Goal: Task Accomplishment & Management: Use online tool/utility

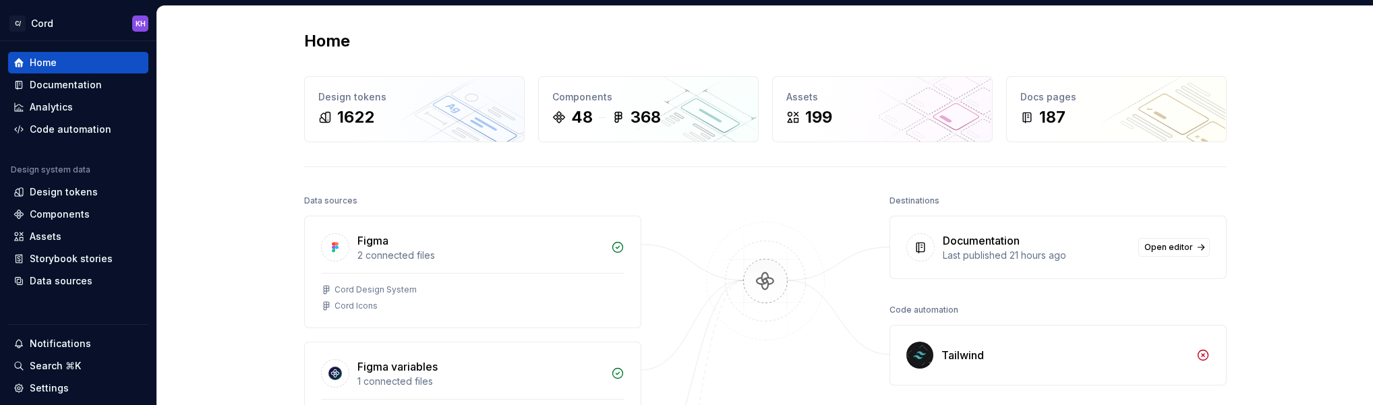
click at [192, 126] on div "Home Design tokens 1622 Components 48 368 Assets 199 Docs pages 187 Data source…" at bounding box center [765, 388] width 1216 height 765
click at [232, 178] on div "Home Design tokens 1622 Components 48 368 Assets 199 Docs pages 187 Data source…" at bounding box center [765, 388] width 1216 height 765
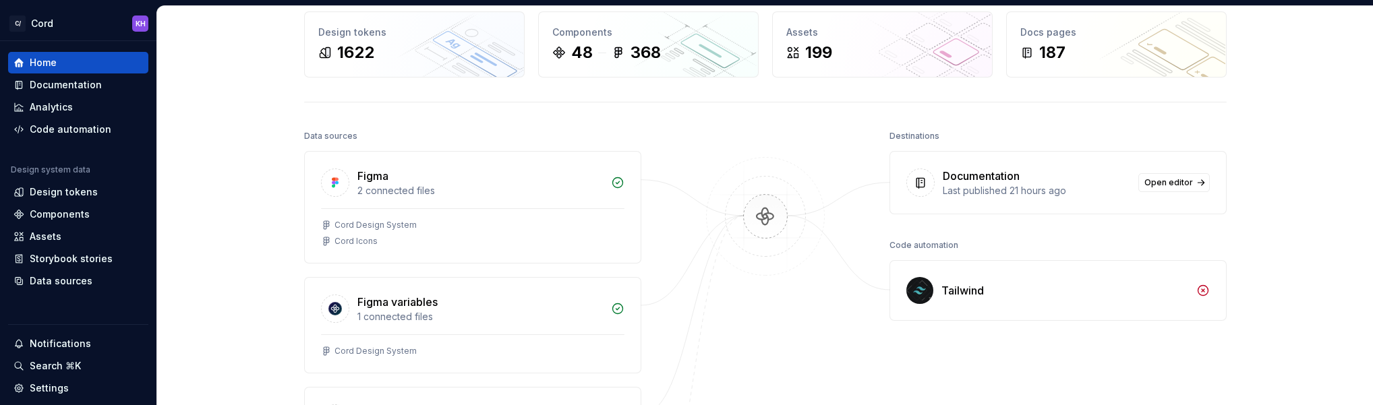
scroll to position [67, 0]
click at [136, 26] on html "C/ Cord KH Home Documentation Analytics Code automation Design system data Desi…" at bounding box center [686, 202] width 1373 height 405
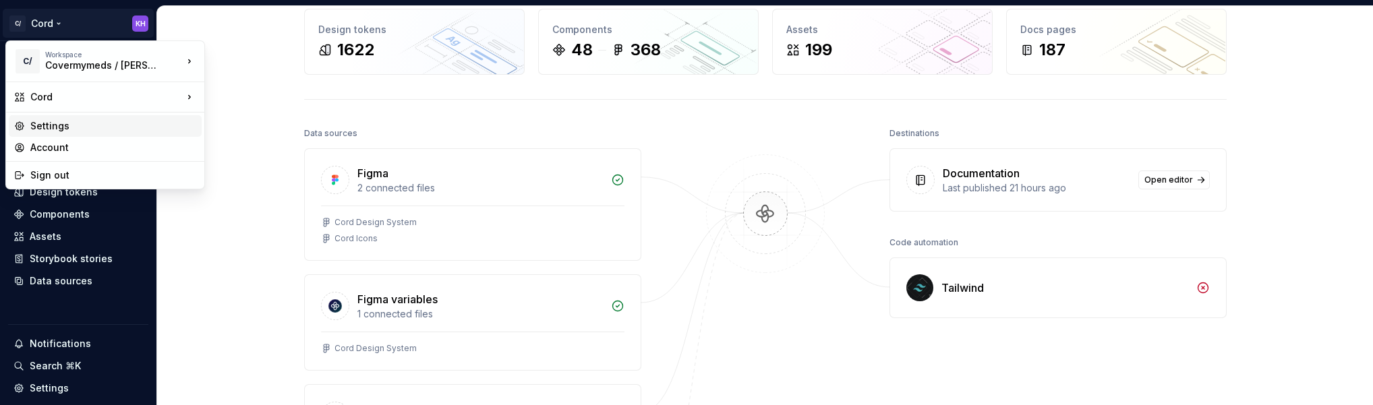
click at [65, 131] on div "Settings" at bounding box center [113, 125] width 166 height 13
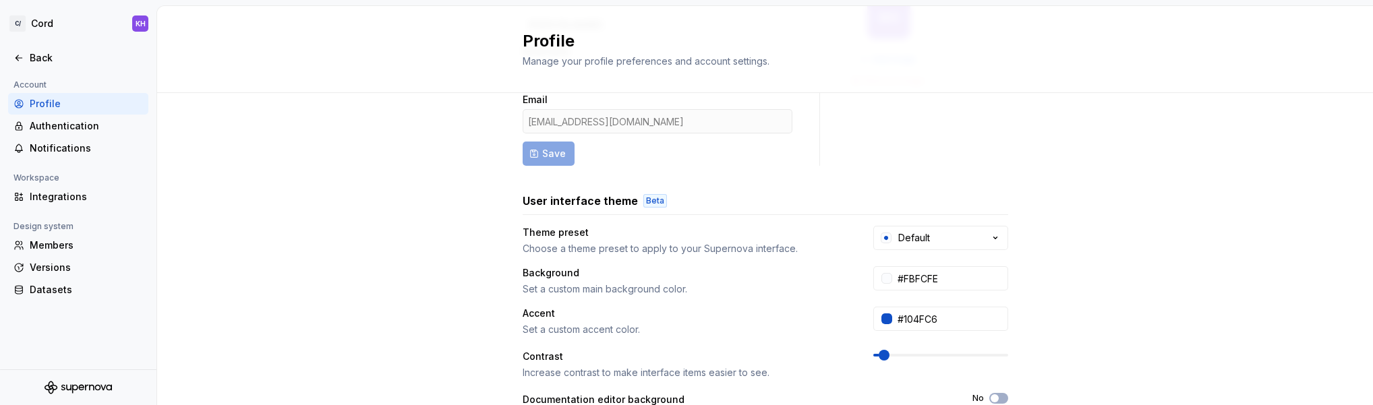
scroll to position [67, 0]
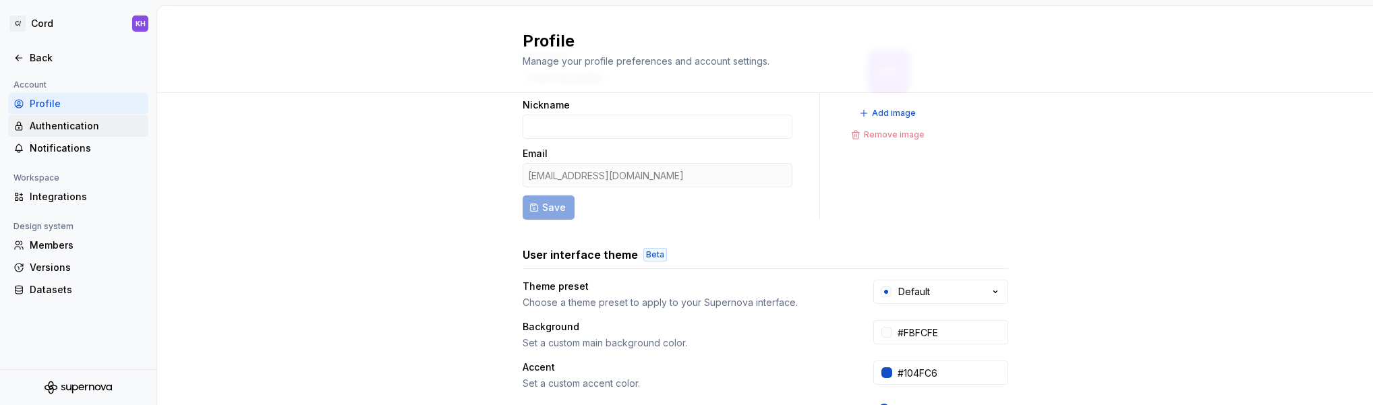
click at [62, 129] on div "Authentication" at bounding box center [86, 125] width 113 height 13
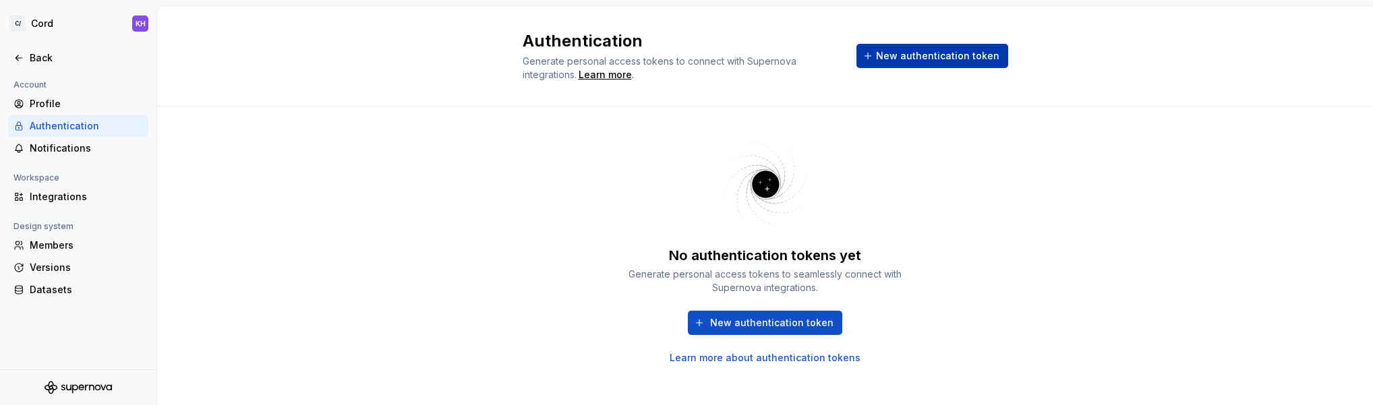
click at [929, 57] on span "New authentication token" at bounding box center [937, 55] width 123 height 13
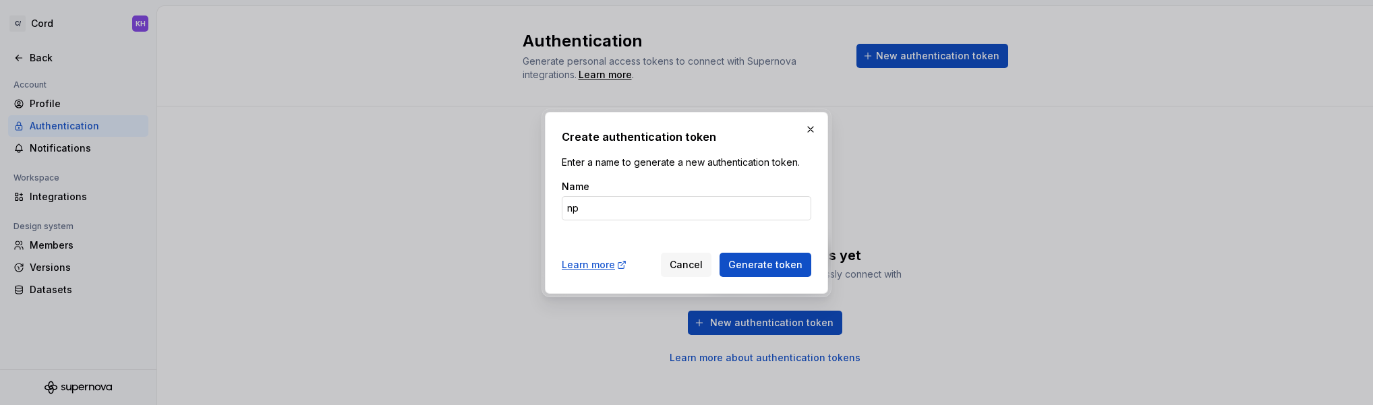
type input "n"
type input "supernova token"
click at [770, 265] on span "Generate token" at bounding box center [765, 264] width 74 height 13
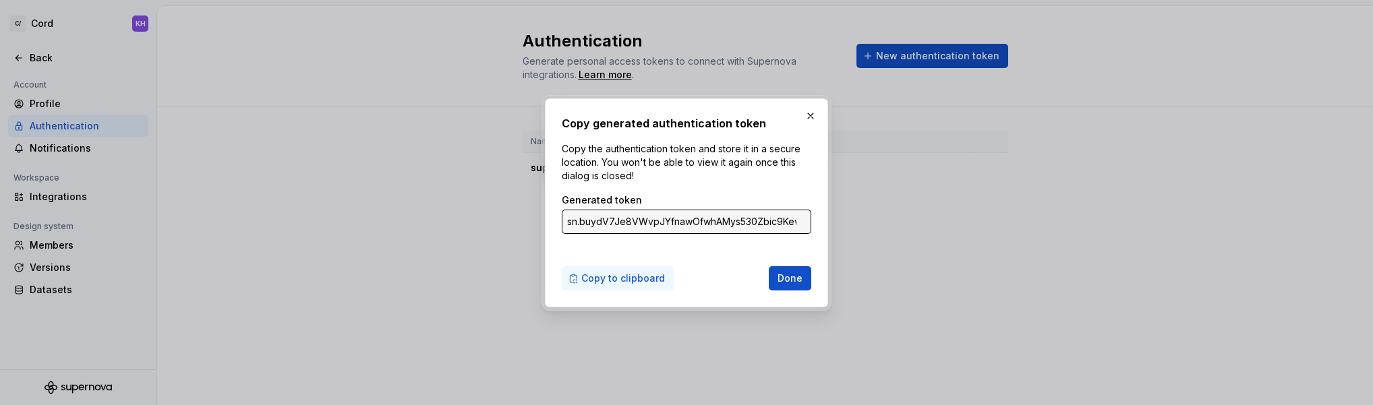
click at [619, 276] on span "Copy to clipboard" at bounding box center [623, 278] width 84 height 13
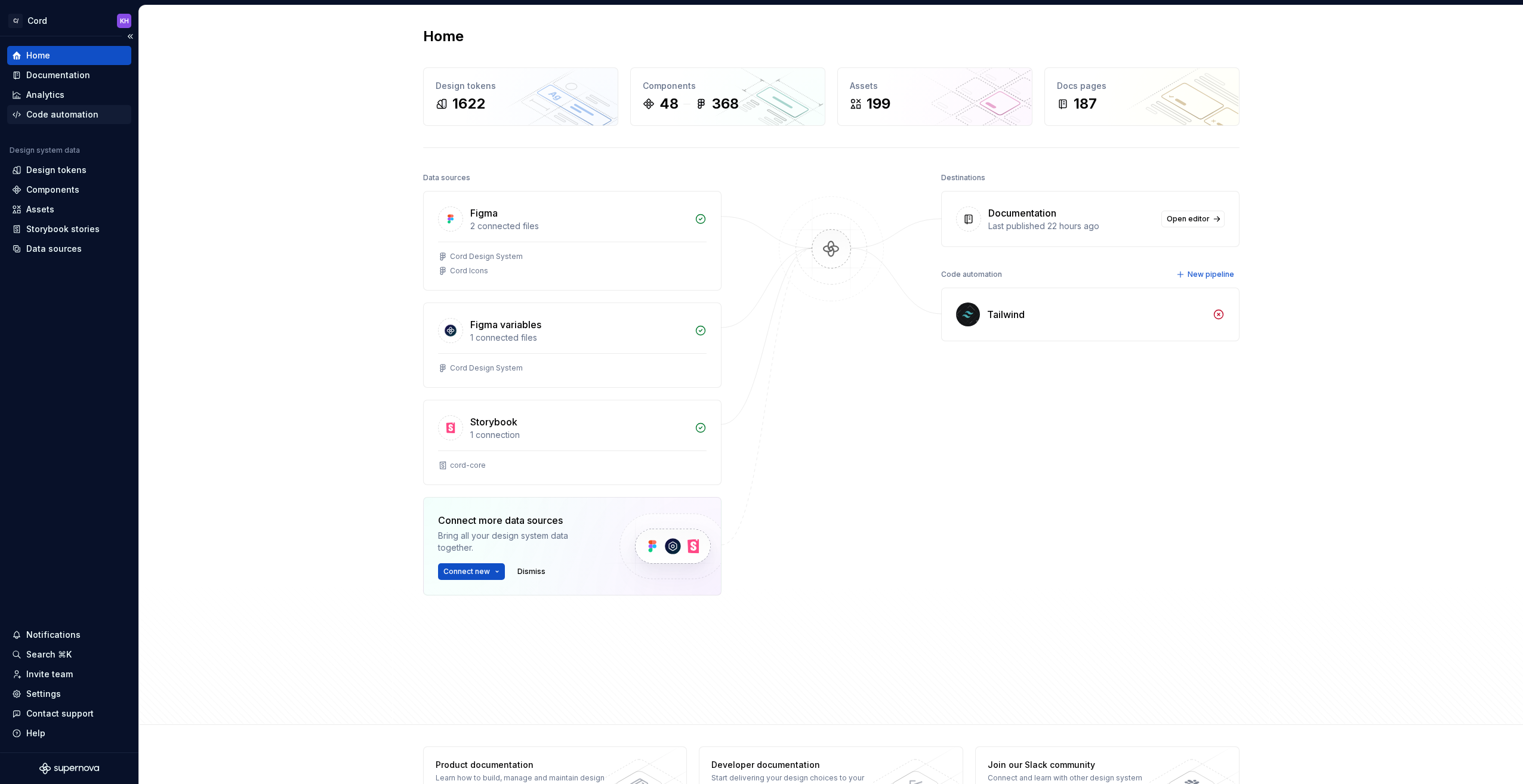
click at [50, 111] on div "Code automation" at bounding box center [63, 114] width 73 height 12
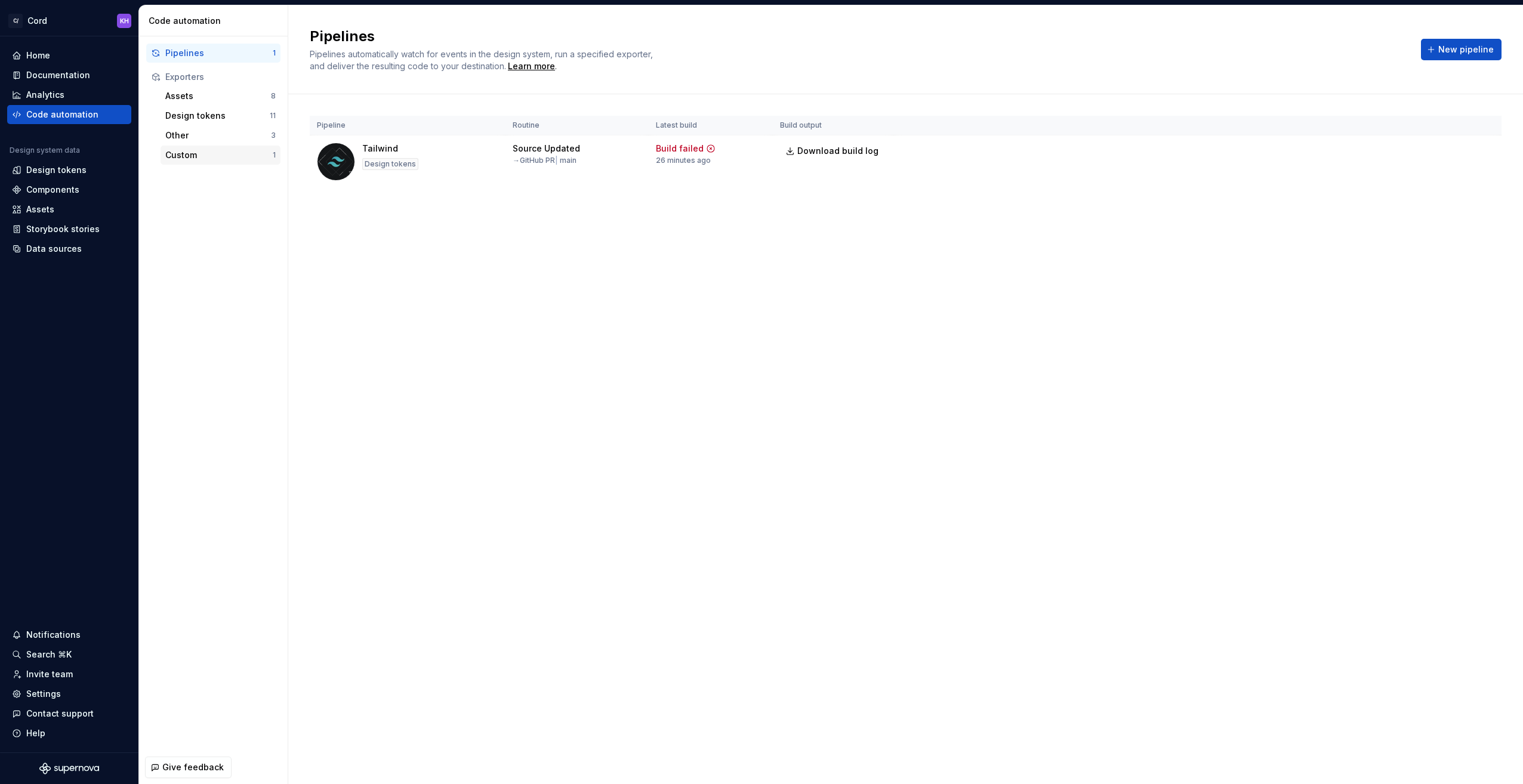
click at [178, 153] on div "Custom" at bounding box center [219, 155] width 107 height 12
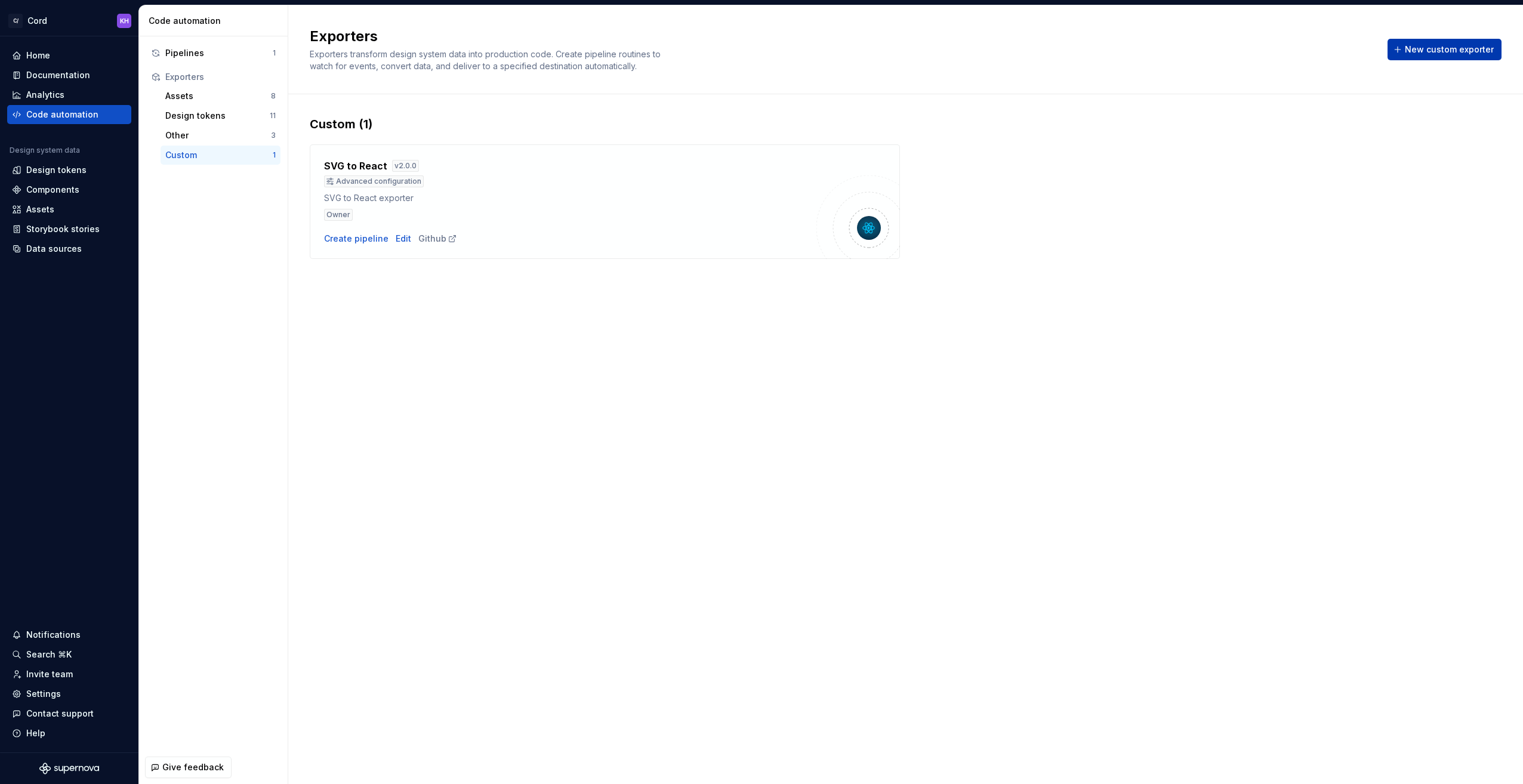
click at [1443, 49] on span "New custom exporter" at bounding box center [1449, 49] width 88 height 12
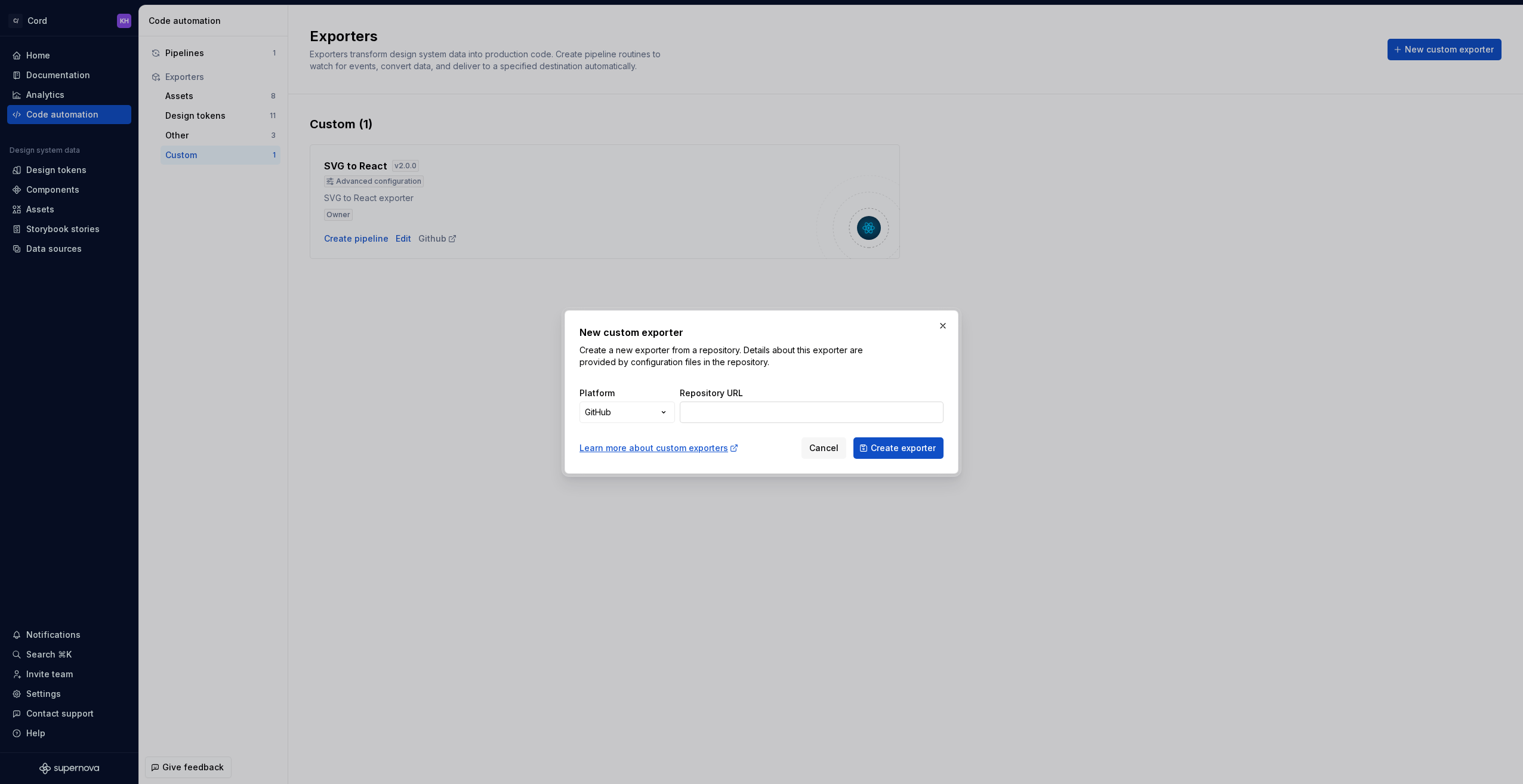
click at [736, 418] on input "Repository URL" at bounding box center [811, 412] width 264 height 21
click at [744, 420] on input "Repository URL" at bounding box center [811, 412] width 264 height 21
paste input "https://github.com/covermymeds/cord.git"
type input "https://github.com/covermymeds/cord.git"
click at [904, 450] on span "Create exporter" at bounding box center [904, 448] width 65 height 12
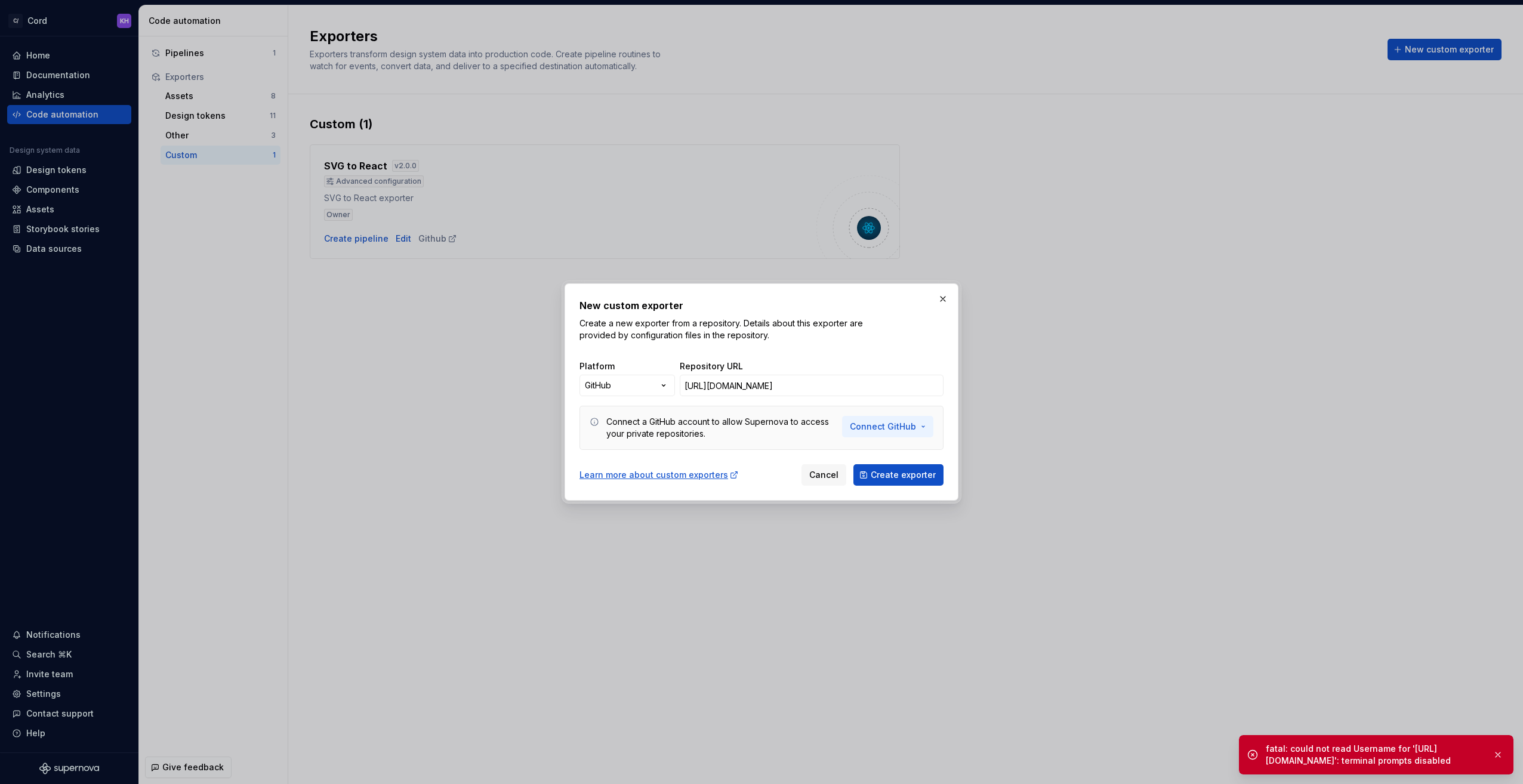
click at [902, 427] on span "Connect GitHub" at bounding box center [882, 426] width 66 height 12
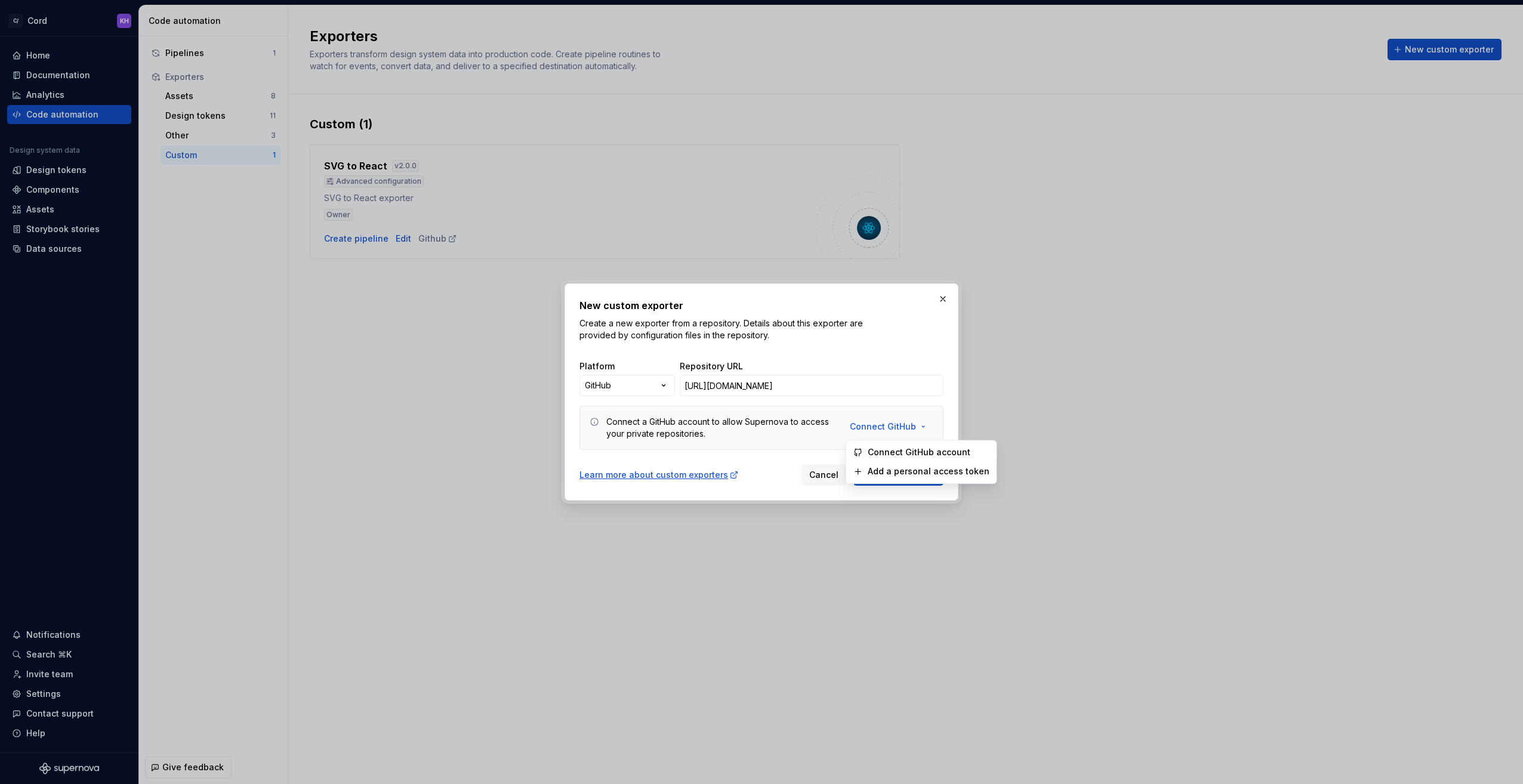
click at [904, 453] on span "Connect GitHub account" at bounding box center [928, 451] width 122 height 12
click at [900, 476] on span "Create exporter" at bounding box center [904, 474] width 65 height 12
click at [695, 473] on div "Learn more about custom exporters" at bounding box center [659, 474] width 159 height 12
